Goal: Find specific page/section: Find specific page/section

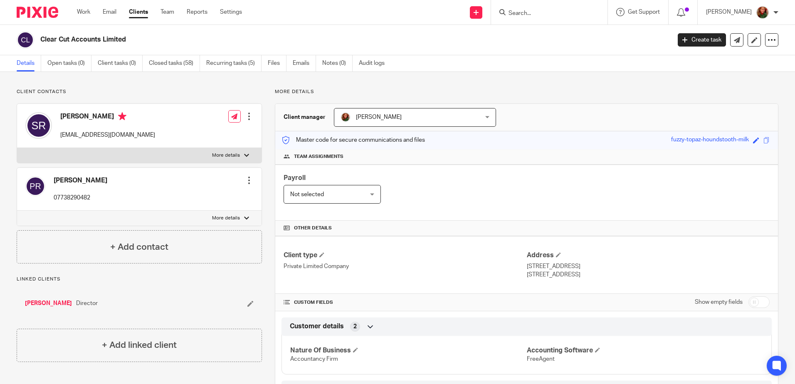
scroll to position [125, 0]
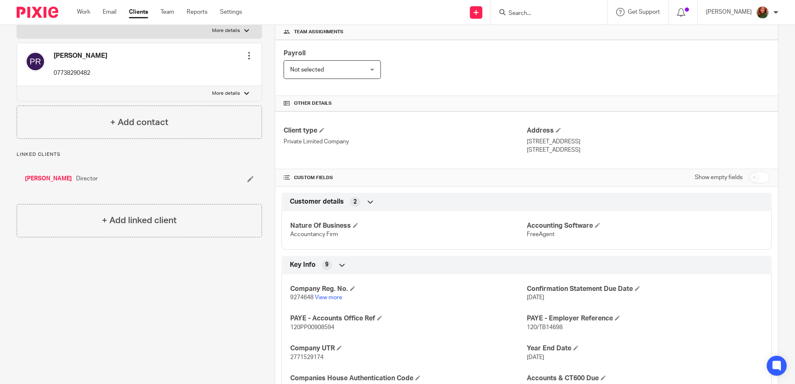
click at [544, 12] on input "Search" at bounding box center [545, 13] width 75 height 7
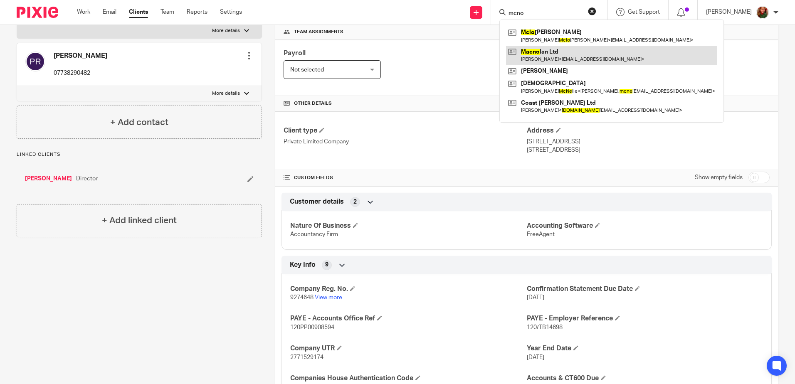
type input "mcno"
click at [547, 48] on link at bounding box center [611, 55] width 211 height 19
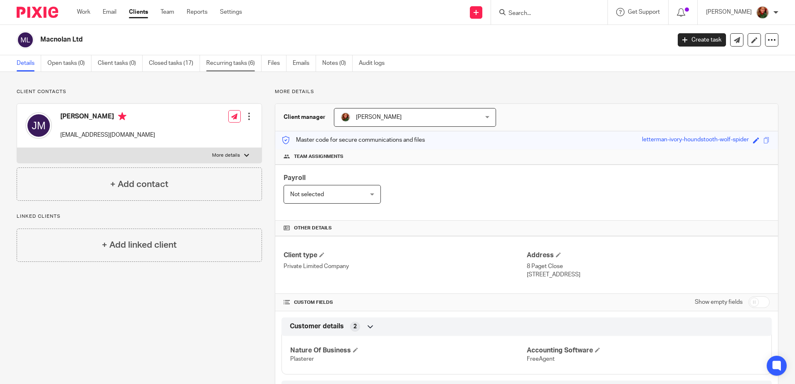
click at [230, 64] on link "Recurring tasks (6)" at bounding box center [233, 63] width 55 height 16
